Goal: Transaction & Acquisition: Register for event/course

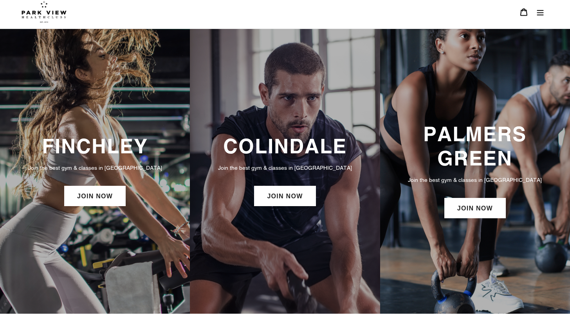
scroll to position [6, 0]
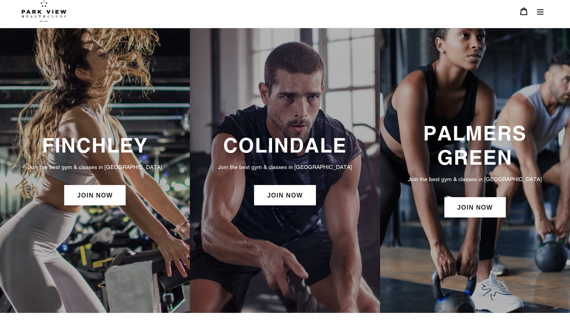
click at [306, 142] on h3 "COLINDALE" at bounding box center [285, 145] width 174 height 24
click at [279, 194] on link "JOIN NOW" at bounding box center [284, 195] width 61 height 20
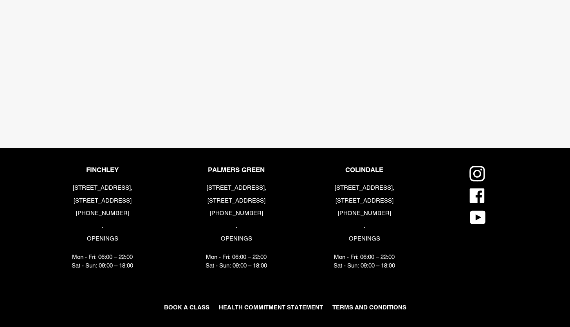
scroll to position [1628, 0]
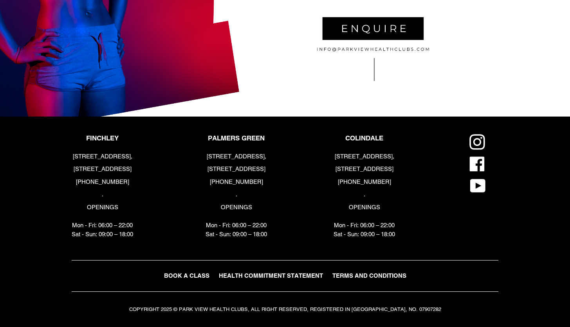
click at [363, 137] on p "COLINDALE" at bounding box center [363, 138] width 61 height 8
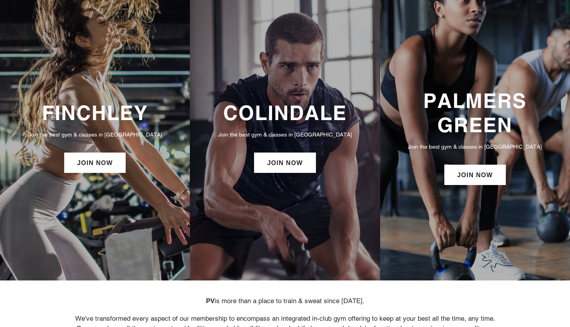
scroll to position [0, 0]
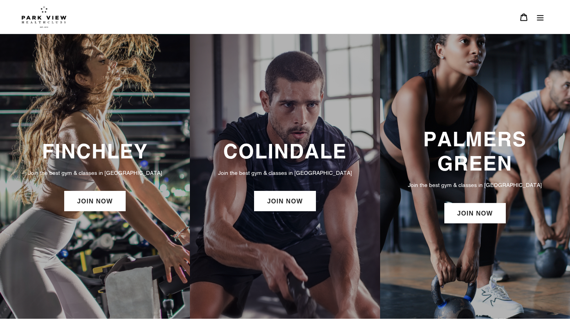
click at [539, 18] on icon "Menu" at bounding box center [540, 17] width 8 height 8
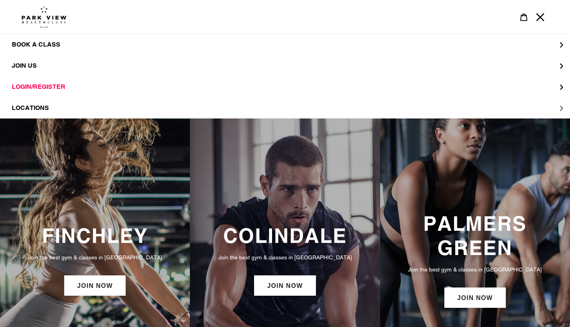
click at [117, 101] on button "LOCATIONS" at bounding box center [285, 107] width 570 height 21
click at [83, 64] on link "Colindale" at bounding box center [285, 65] width 570 height 21
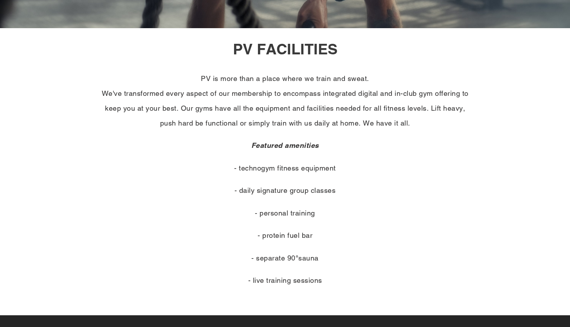
scroll to position [316, 0]
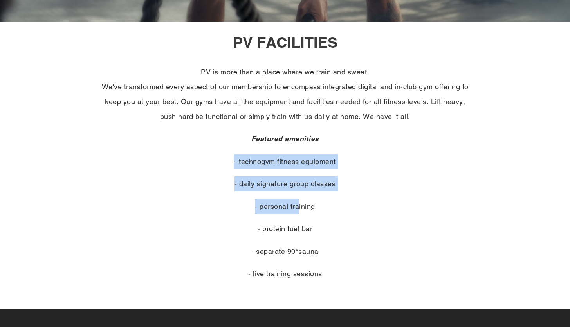
drag, startPoint x: 261, startPoint y: 150, endPoint x: 297, endPoint y: 202, distance: 63.2
click at [299, 203] on div "PV is more than a place where we train and sweat. We've transformed every aspec…" at bounding box center [285, 173] width 376 height 217
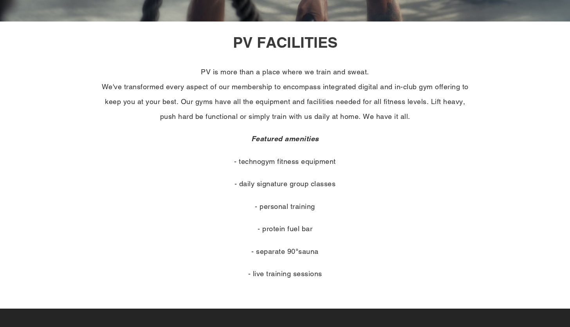
click at [295, 229] on p "- protein fuel bar" at bounding box center [285, 228] width 376 height 15
drag, startPoint x: 277, startPoint y: 219, endPoint x: 289, endPoint y: 248, distance: 31.6
click at [289, 248] on div "PV is more than a place where we train and sweat. We've transformed every aspec…" at bounding box center [285, 173] width 376 height 217
click at [222, 79] on p "PV is more than a place where we train and sweat. We've transformed every aspec…" at bounding box center [285, 94] width 376 height 59
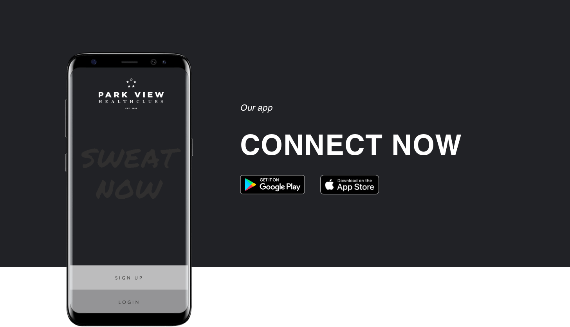
scroll to position [2034, 0]
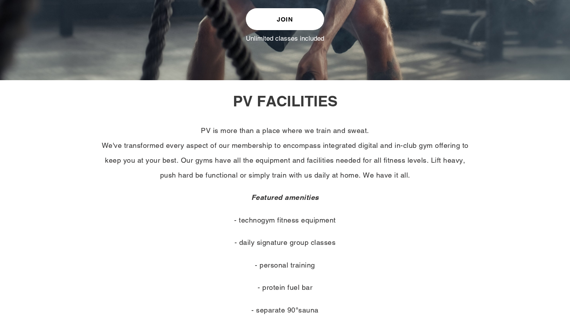
scroll to position [257, 0]
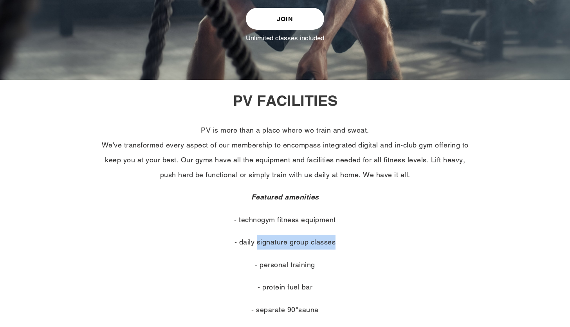
drag, startPoint x: 255, startPoint y: 245, endPoint x: 359, endPoint y: 239, distance: 103.8
click at [359, 239] on p "- daily signature group classes" at bounding box center [285, 242] width 376 height 15
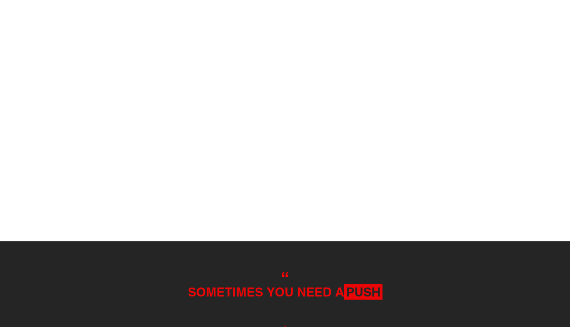
scroll to position [853, 0]
